Goal: Information Seeking & Learning: Learn about a topic

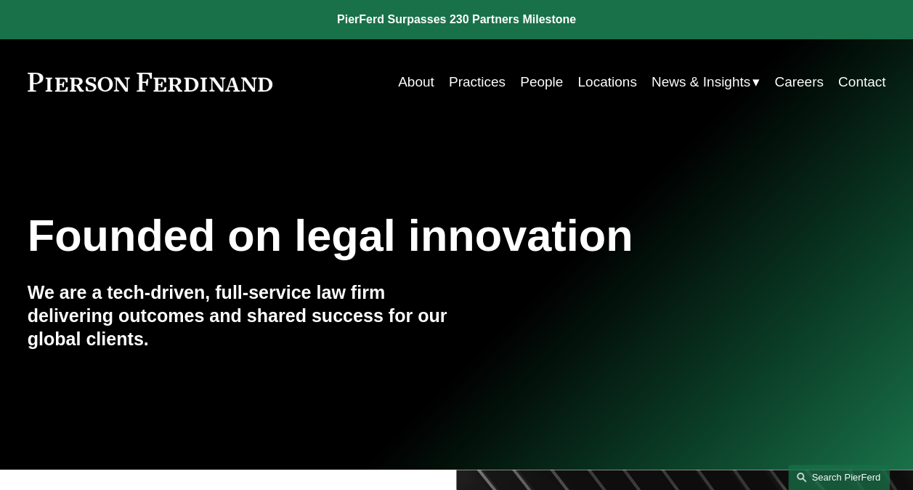
click at [815, 478] on link "Search this site" at bounding box center [839, 476] width 102 height 25
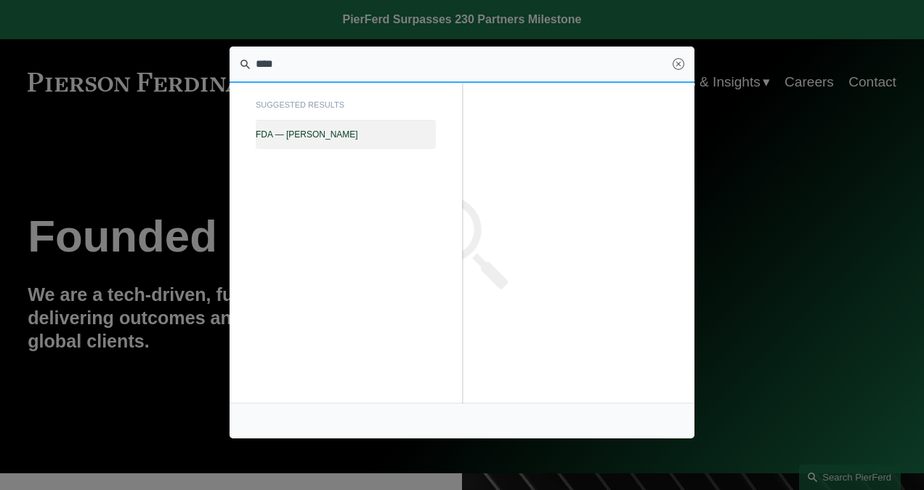
type input "****"
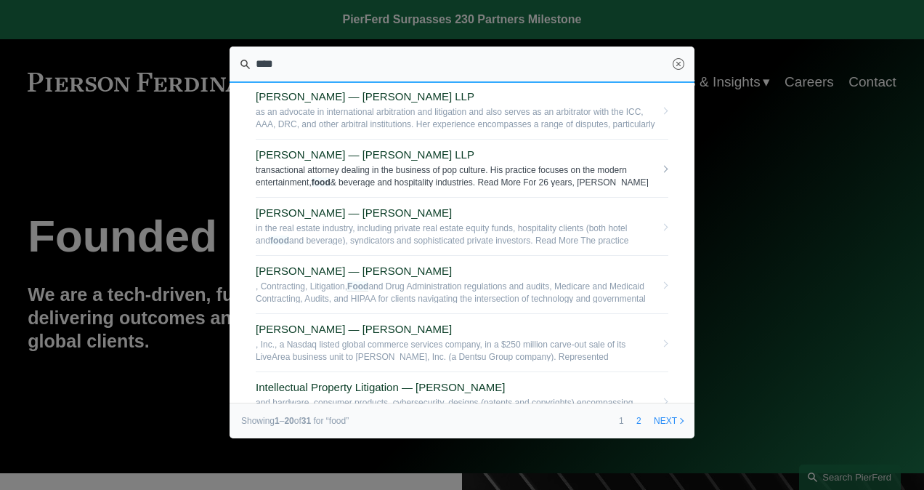
scroll to position [145, 0]
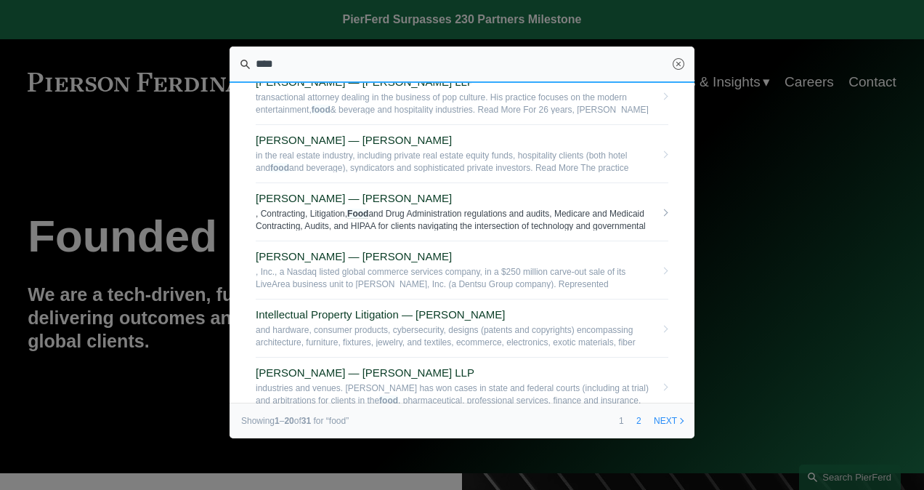
click at [395, 201] on span "Scott Michael Lupiani — Pierson Ferdinand LLP" at bounding box center [456, 198] width 400 height 13
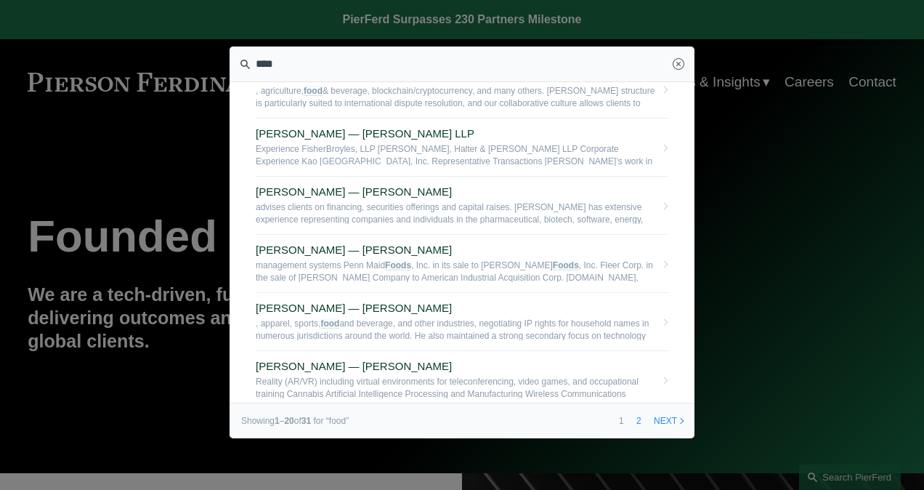
scroll to position [581, 0]
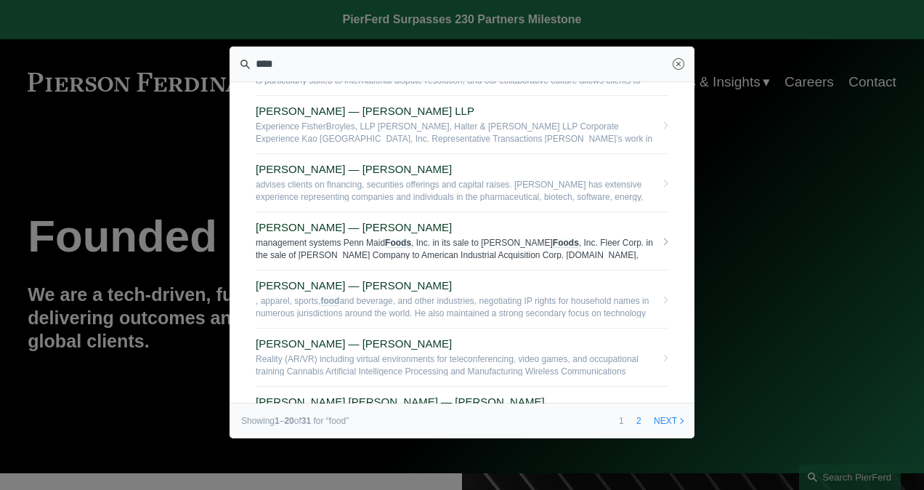
click at [381, 222] on span "Jay Coogan — Pierson Ferdinand LLP" at bounding box center [456, 227] width 400 height 13
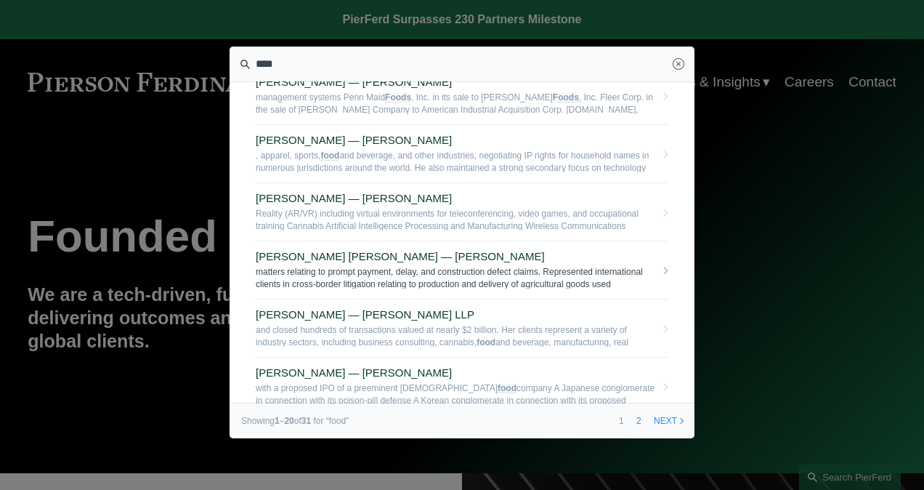
scroll to position [799, 0]
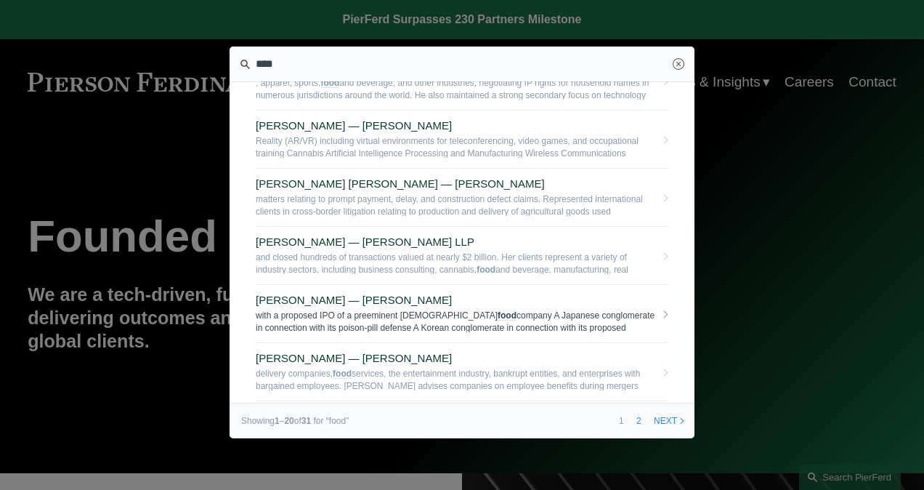
click at [422, 310] on span "with a proposed IPO of a preeminent Chinese food company A Japanese conglomerat…" at bounding box center [456, 321] width 400 height 23
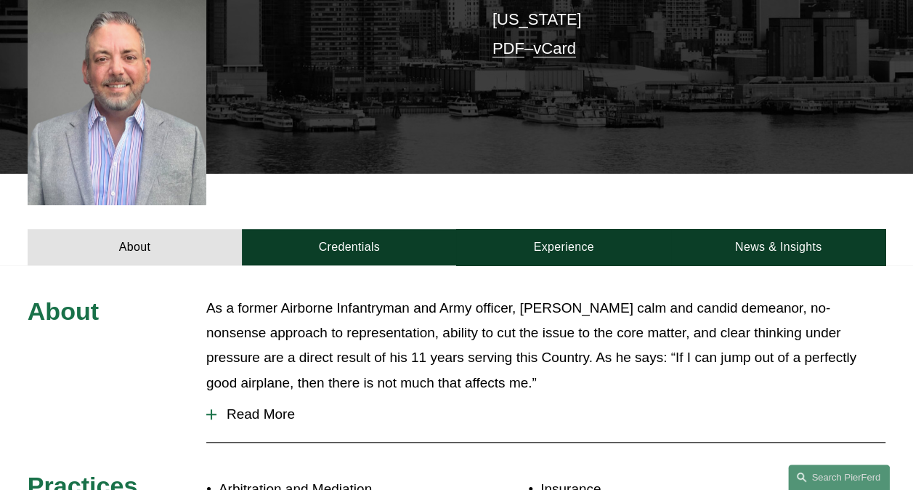
scroll to position [436, 0]
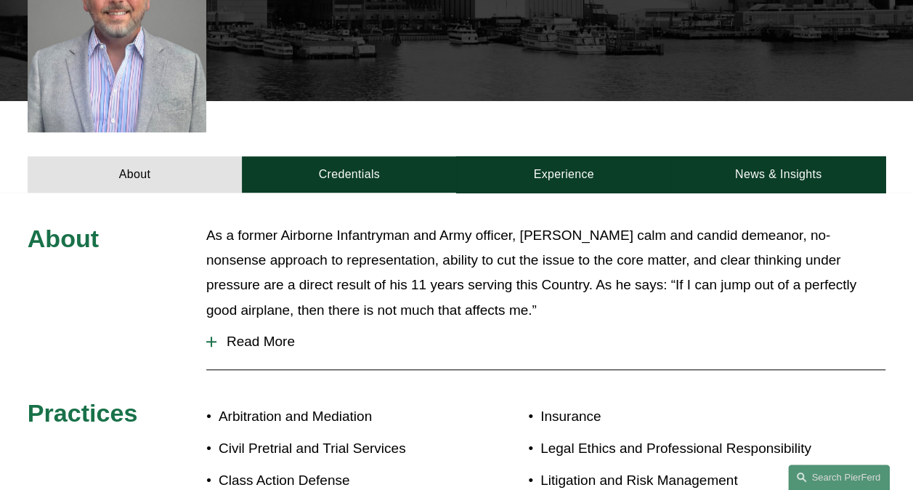
click at [270, 334] on span "Read More" at bounding box center [551, 342] width 669 height 16
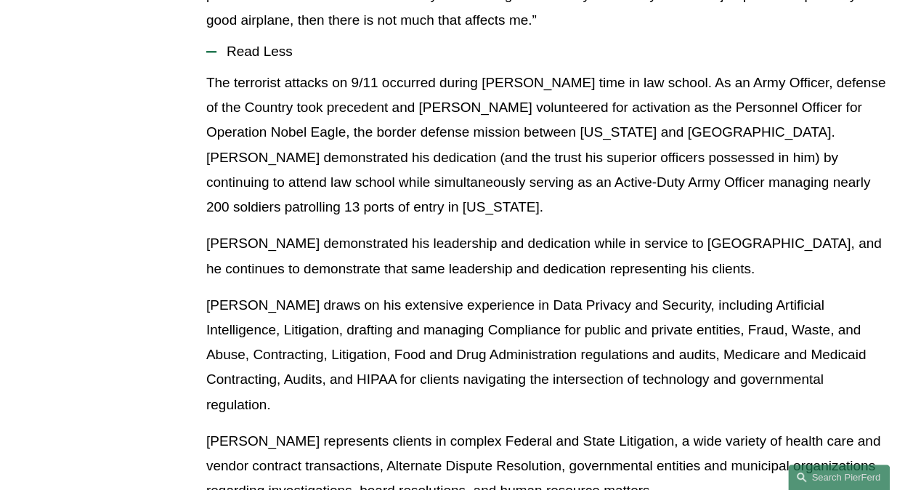
scroll to position [727, 0]
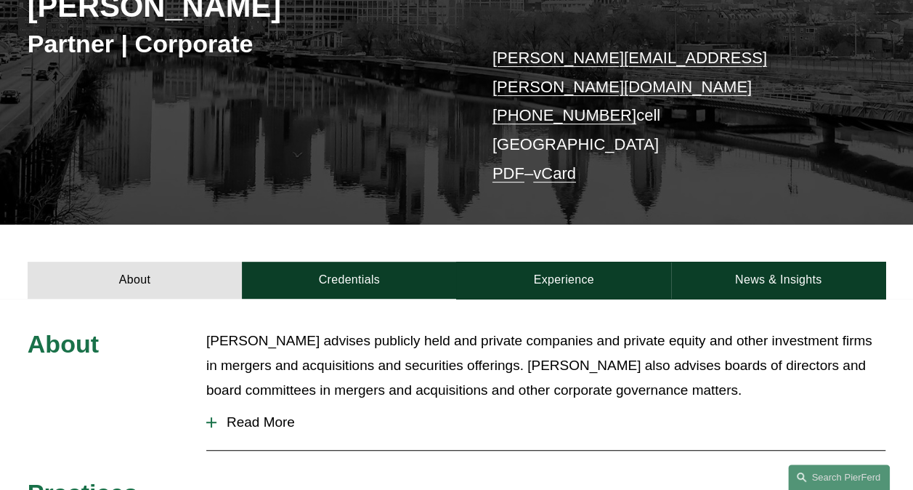
scroll to position [291, 0]
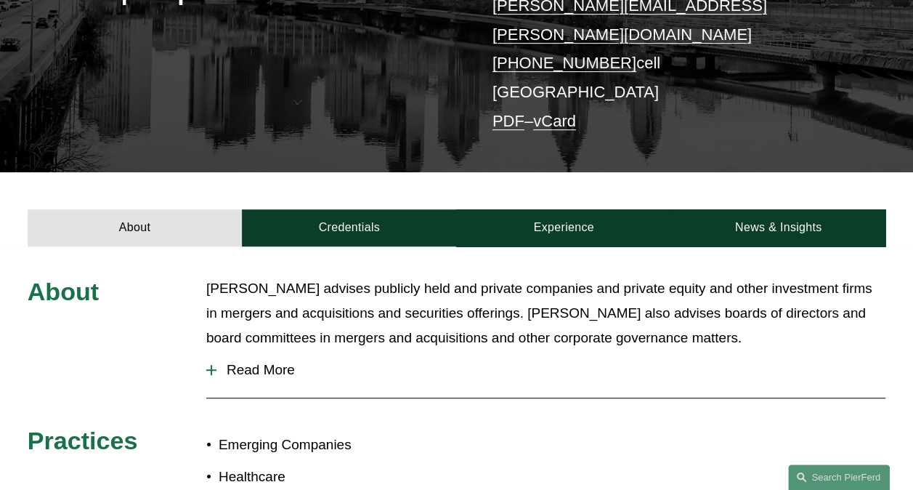
click at [255, 362] on span "Read More" at bounding box center [551, 370] width 669 height 16
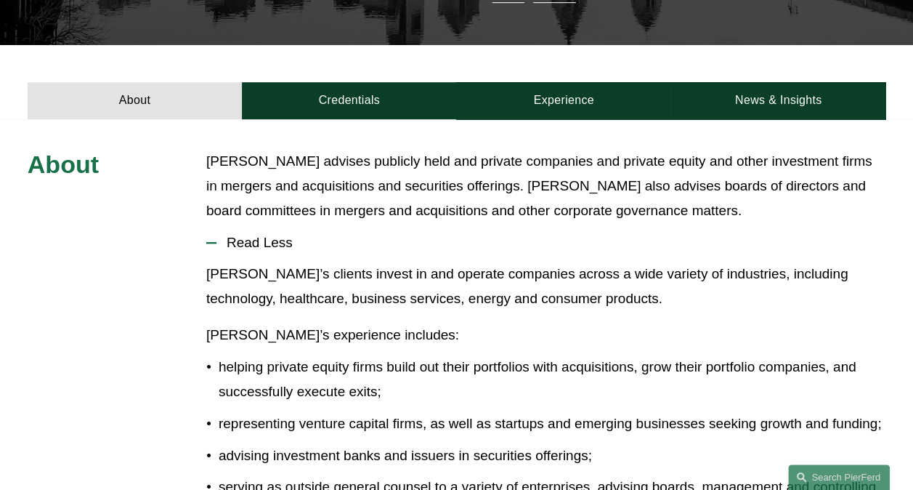
scroll to position [218, 0]
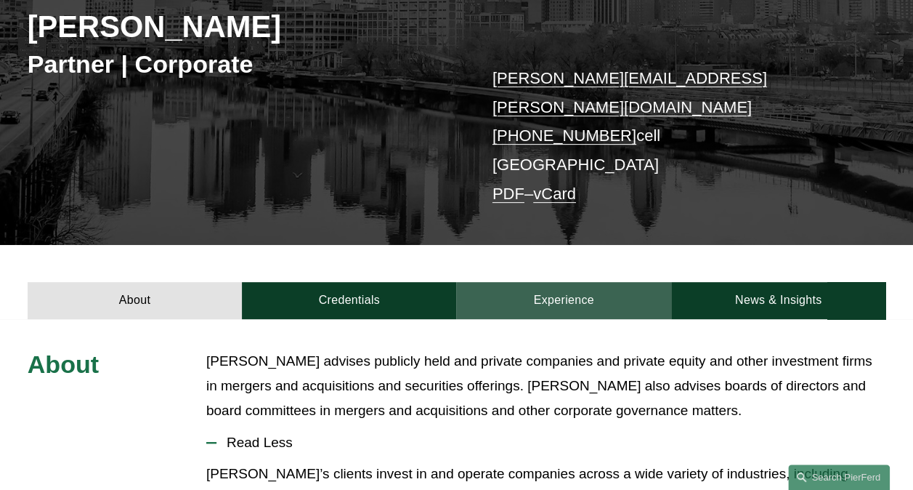
click at [590, 282] on link "Experience" at bounding box center [563, 300] width 214 height 37
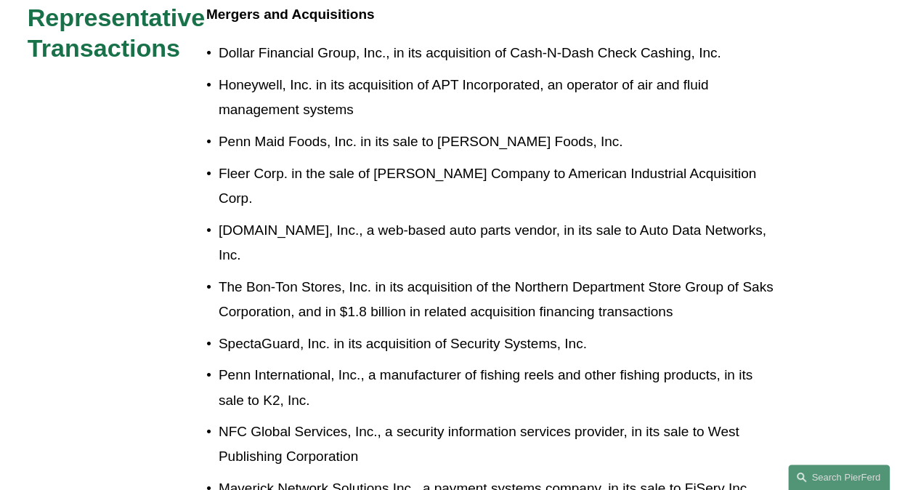
scroll to position [799, 0]
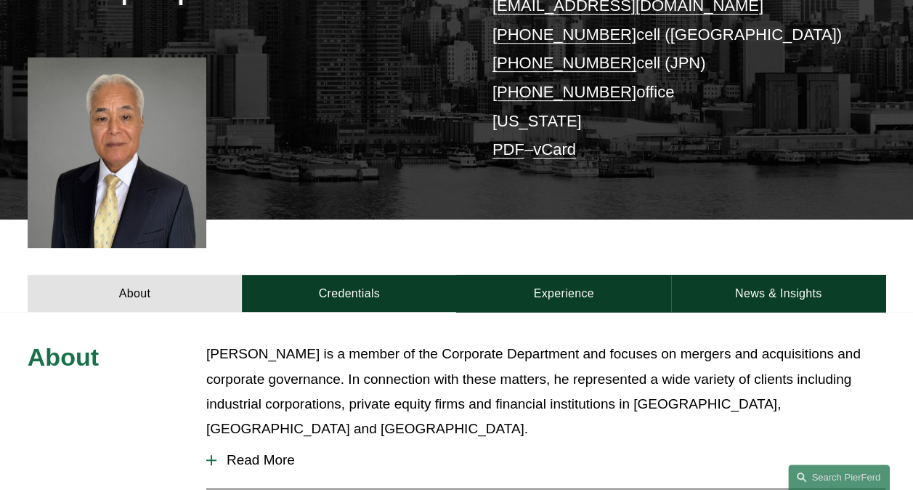
scroll to position [436, 0]
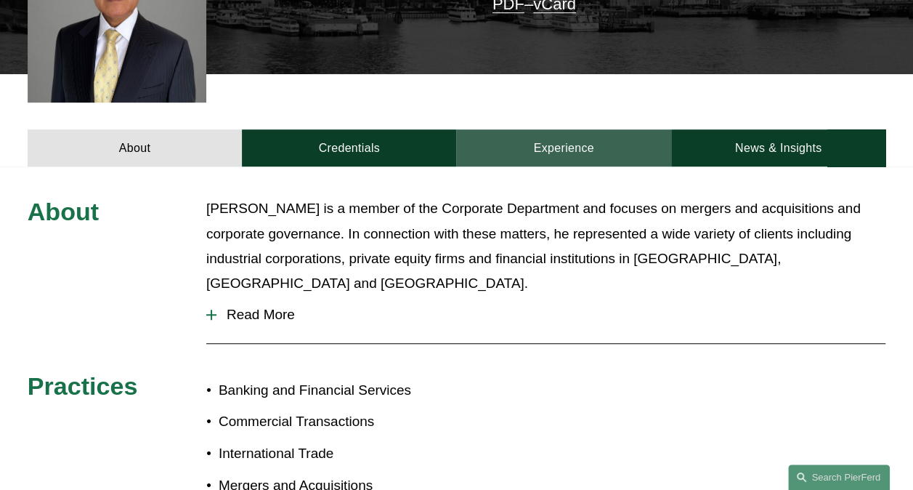
click at [557, 149] on link "Experience" at bounding box center [563, 147] width 214 height 37
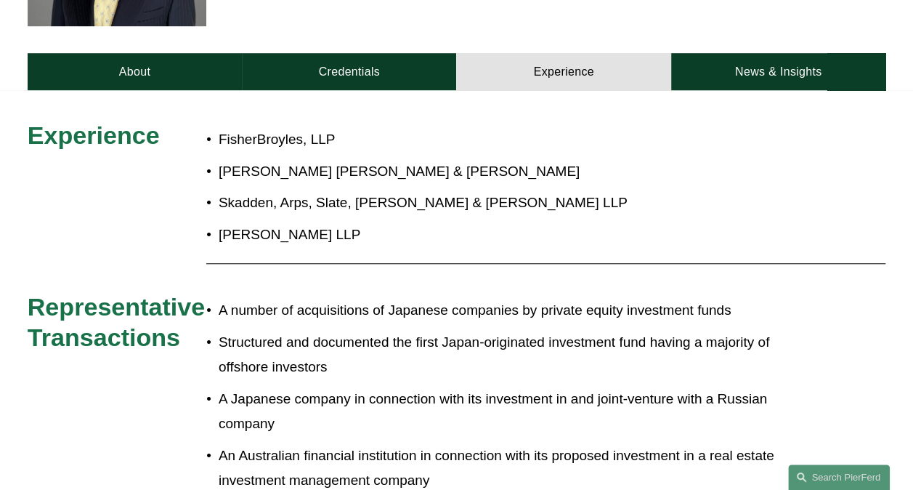
scroll to position [509, 0]
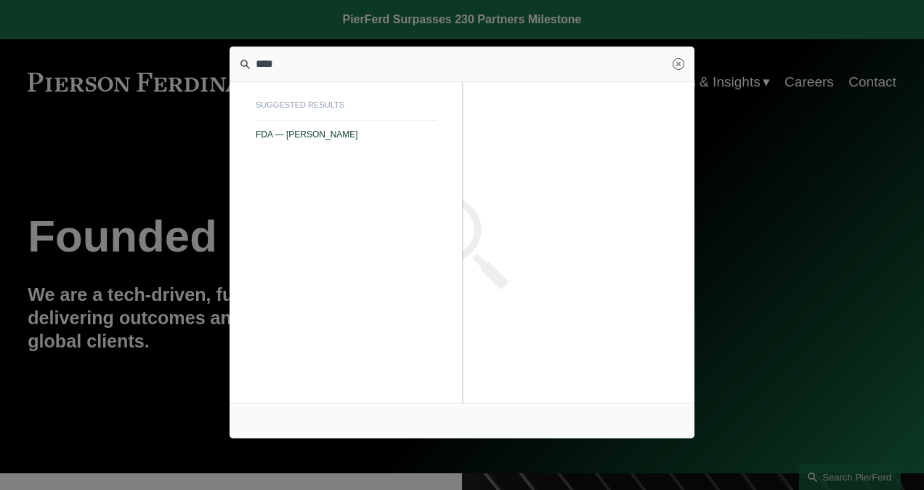
type input "****"
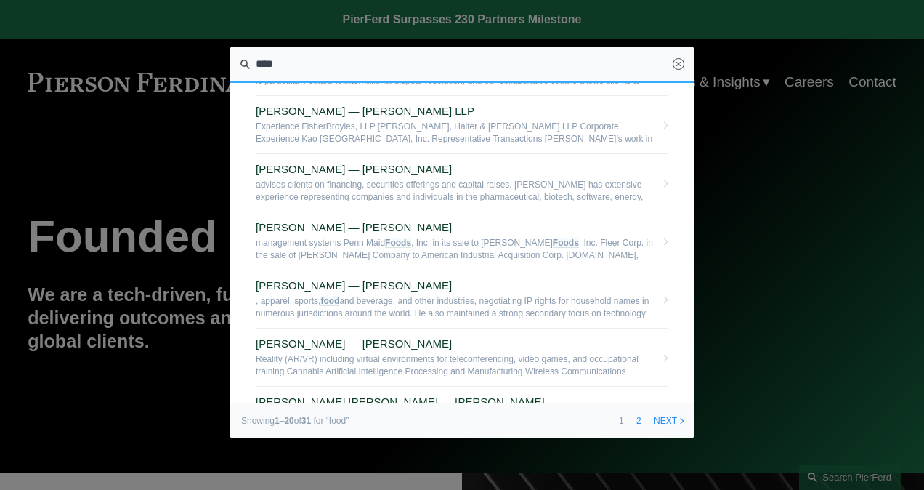
scroll to position [727, 0]
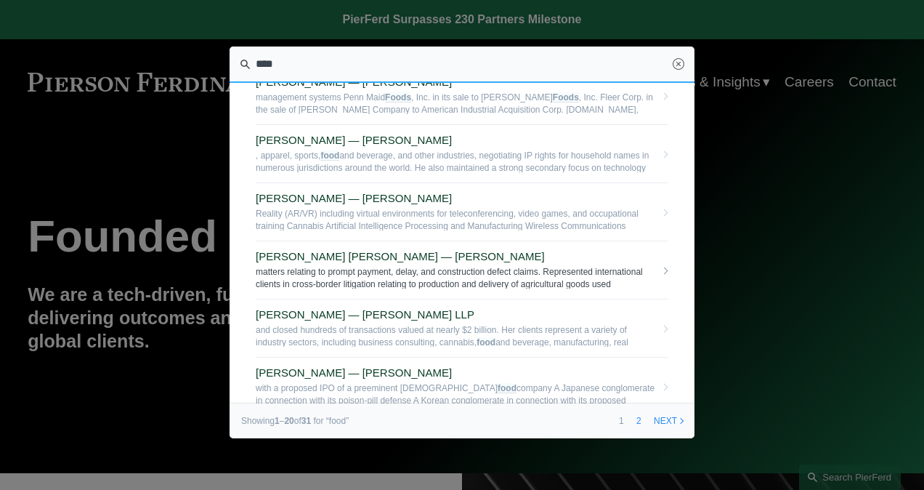
click at [363, 255] on span "[PERSON_NAME] [PERSON_NAME] — [PERSON_NAME]" at bounding box center [456, 256] width 400 height 13
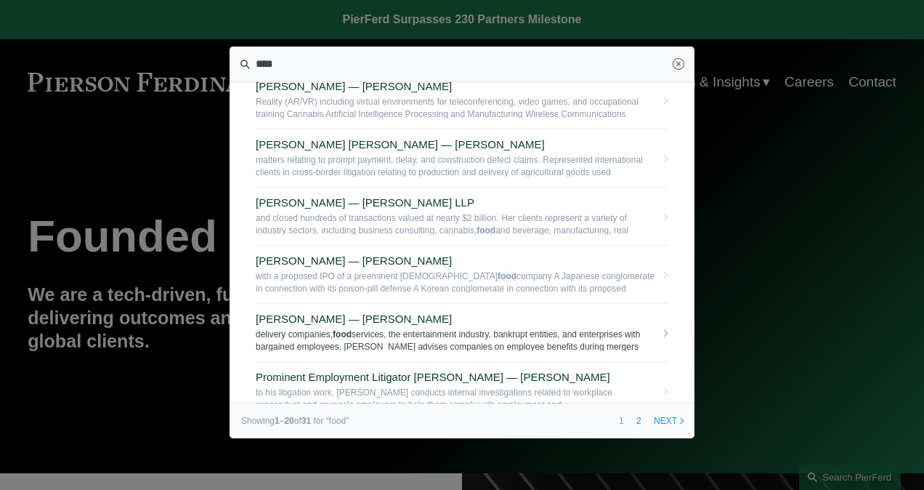
scroll to position [766, 0]
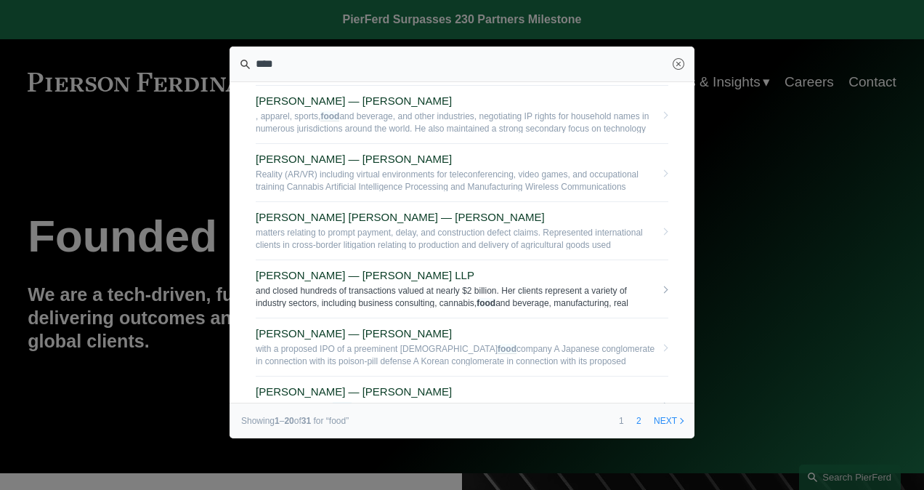
click at [375, 269] on span "Julie Herzog — Pierson Ferdinand LLP" at bounding box center [456, 275] width 400 height 13
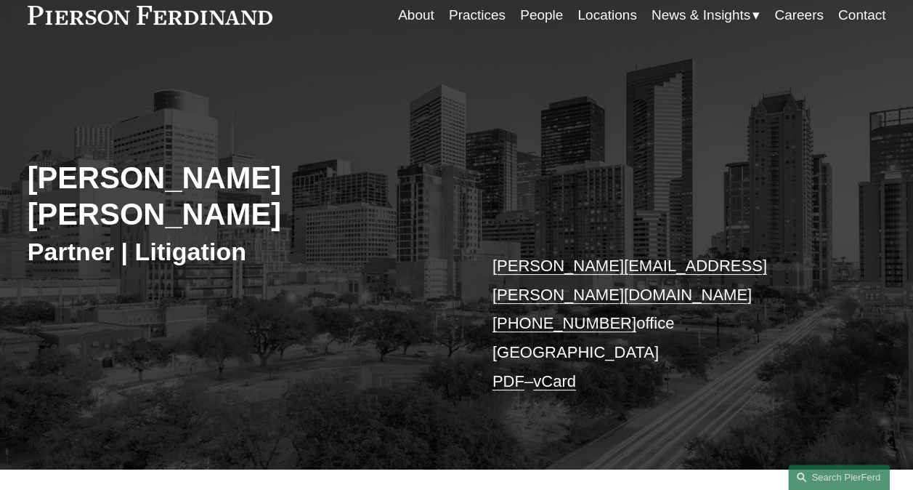
scroll to position [291, 0]
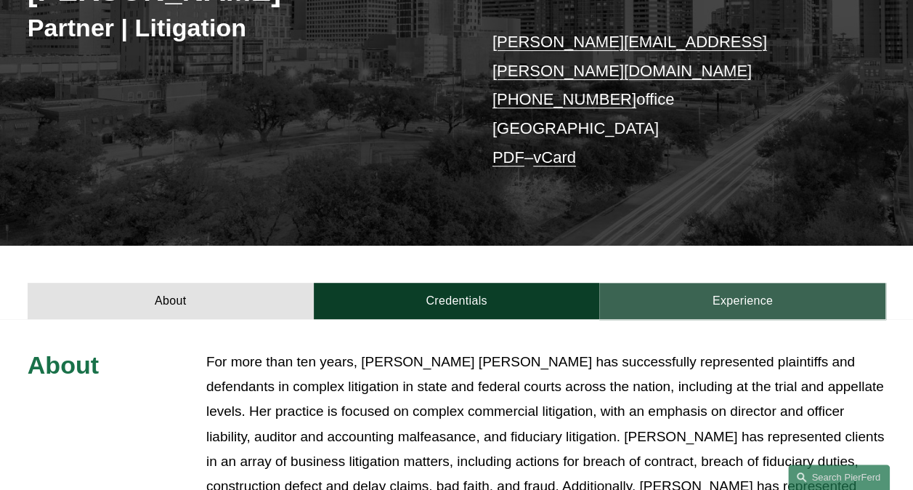
click at [737, 283] on link "Experience" at bounding box center [743, 301] width 286 height 37
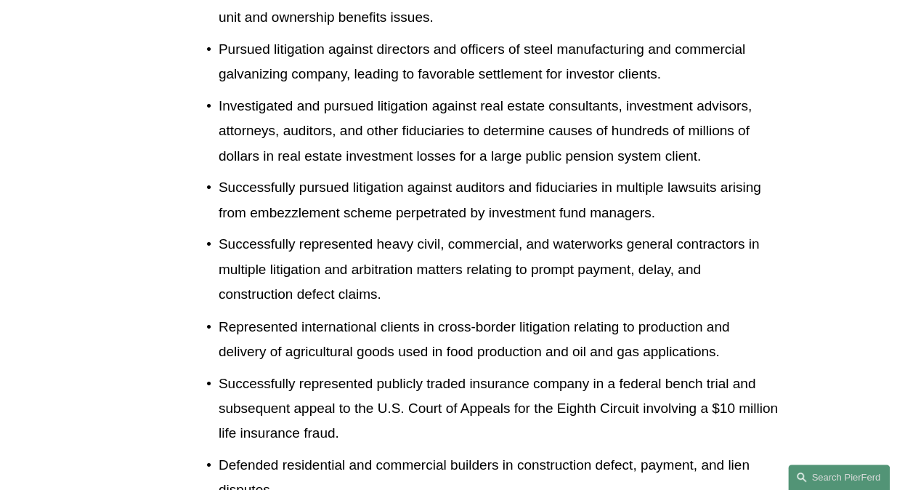
scroll to position [1090, 0]
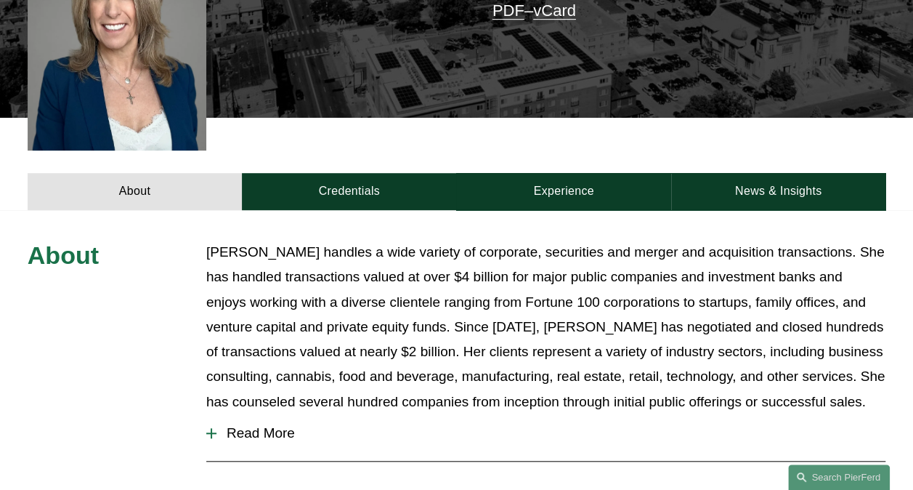
scroll to position [436, 0]
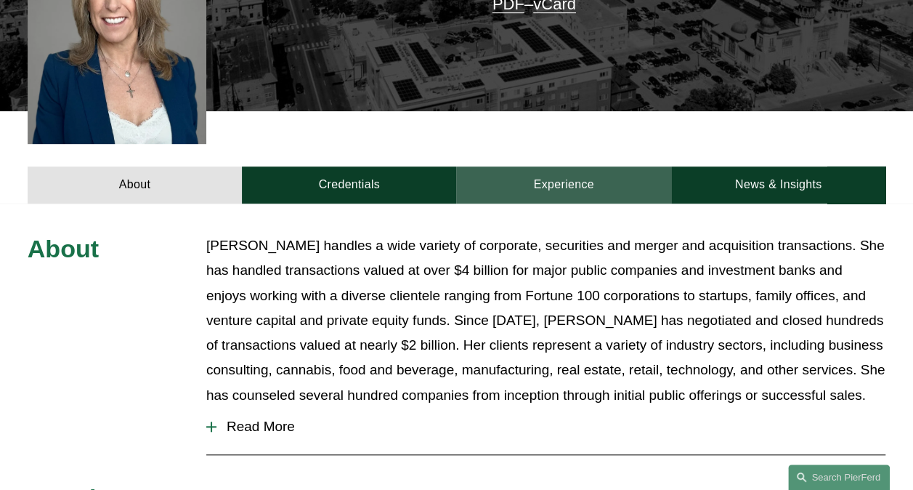
click at [546, 166] on link "Experience" at bounding box center [563, 184] width 214 height 37
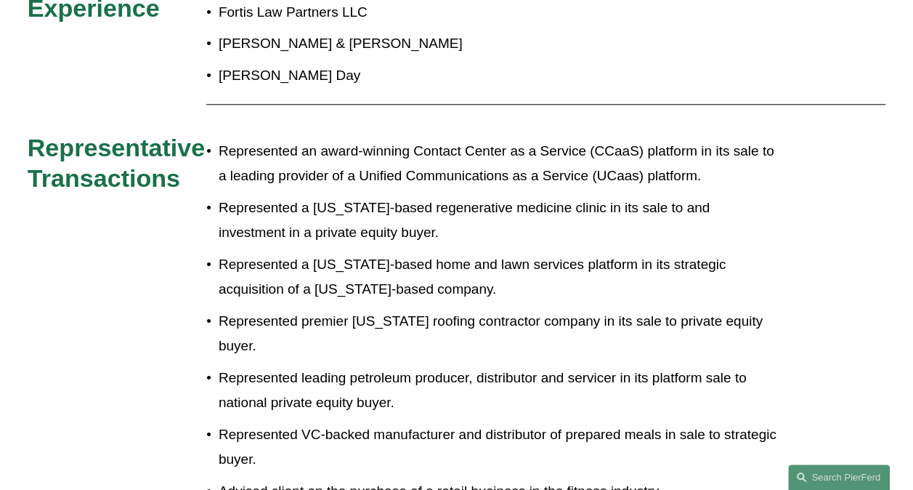
scroll to position [654, 0]
